Goal: Information Seeking & Learning: Find specific page/section

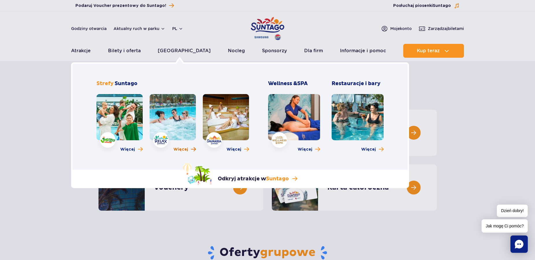
click at [184, 149] on span "Więcej" at bounding box center [180, 150] width 15 height 6
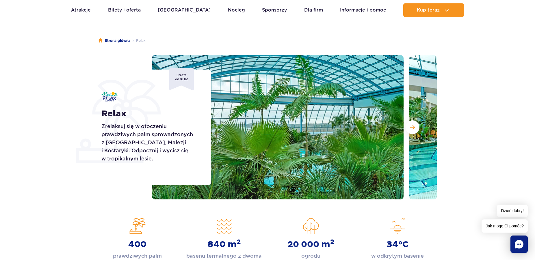
scroll to position [29, 0]
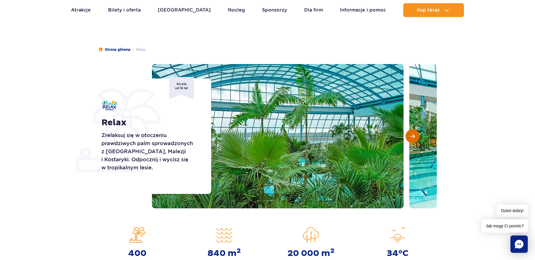
click at [415, 138] on button "Następny slajd" at bounding box center [413, 136] width 14 height 14
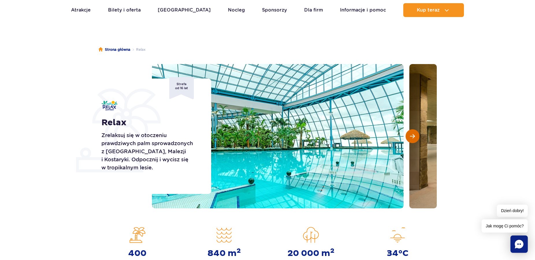
click at [414, 138] on span "Następny slajd" at bounding box center [412, 136] width 5 height 5
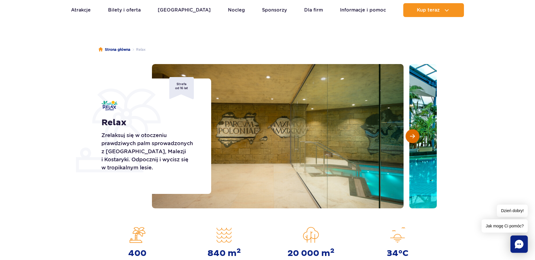
click at [414, 138] on span "Następny slajd" at bounding box center [412, 136] width 5 height 5
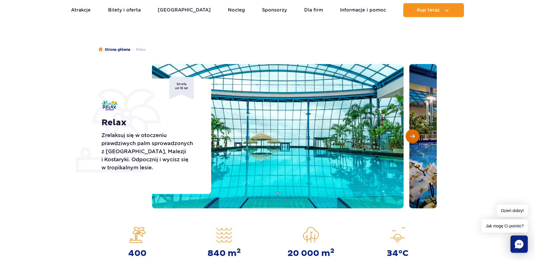
click at [414, 138] on span "Następny slajd" at bounding box center [412, 136] width 5 height 5
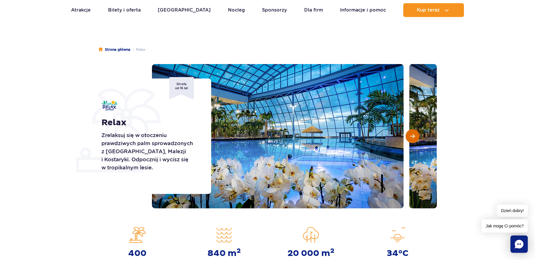
click at [414, 138] on span "Następny slajd" at bounding box center [412, 136] width 5 height 5
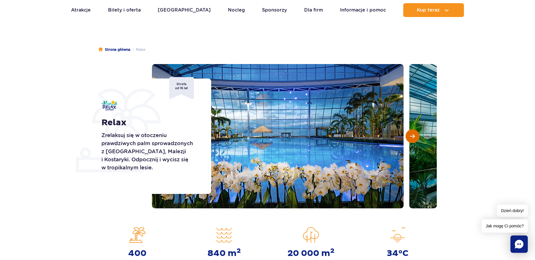
click at [414, 138] on span "Następny slajd" at bounding box center [412, 136] width 5 height 5
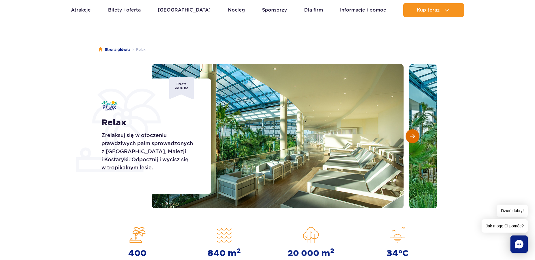
click at [414, 138] on span "Następny slajd" at bounding box center [412, 136] width 5 height 5
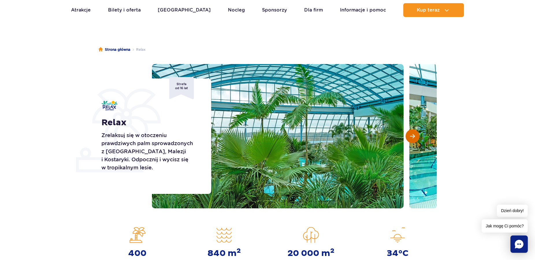
click at [414, 138] on span "Następny slajd" at bounding box center [412, 136] width 5 height 5
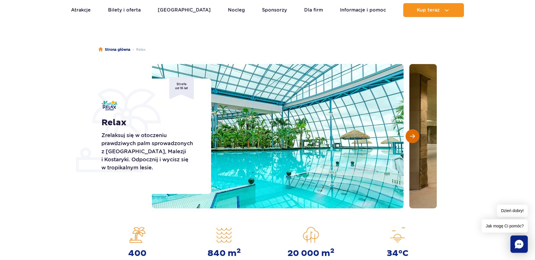
click at [414, 138] on span "Następny slajd" at bounding box center [412, 136] width 5 height 5
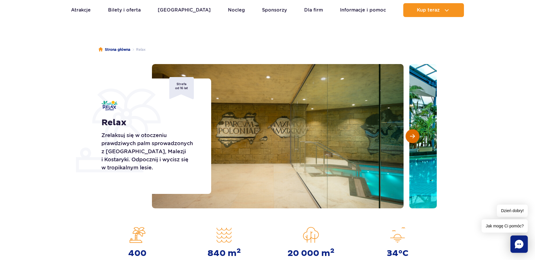
click at [414, 138] on span "Następny slajd" at bounding box center [412, 136] width 5 height 5
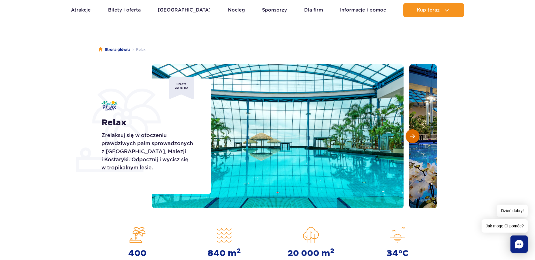
click at [414, 138] on span "Następny slajd" at bounding box center [412, 136] width 5 height 5
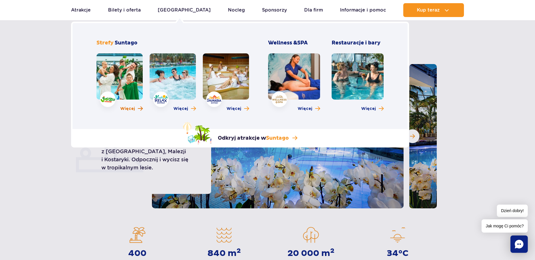
click at [139, 110] on span "Więcej o strefie Jamango" at bounding box center [140, 108] width 5 height 5
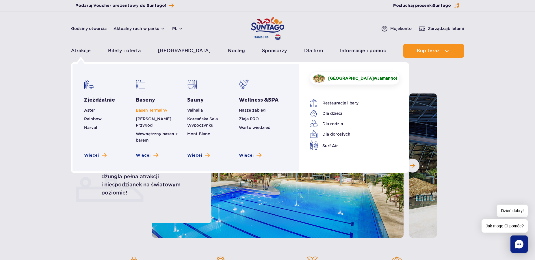
click at [147, 111] on link "Basen Termalny" at bounding box center [151, 110] width 31 height 5
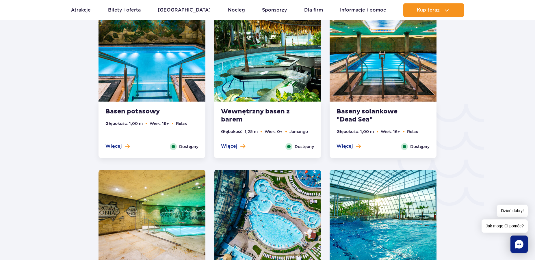
scroll to position [891, 0]
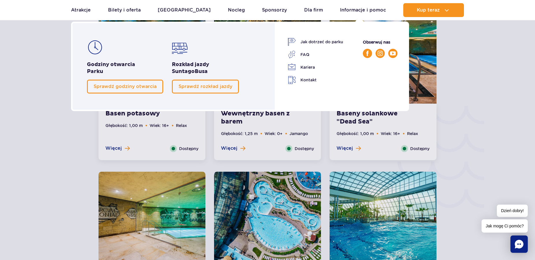
drag, startPoint x: 348, startPoint y: 31, endPoint x: 339, endPoint y: 71, distance: 41.1
click at [339, 71] on div "Informacje i pomoc Rozkład jazdy Suntago Busa Jak dotrzeć do parku FAQ" at bounding box center [342, 67] width 133 height 90
click at [118, 86] on span "Sprawdź godziny otwarcia" at bounding box center [125, 86] width 63 height 5
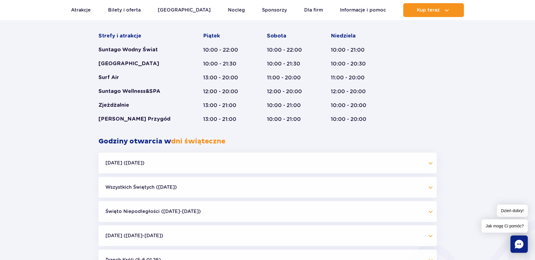
scroll to position [336, 0]
